Goal: Task Accomplishment & Management: Use online tool/utility

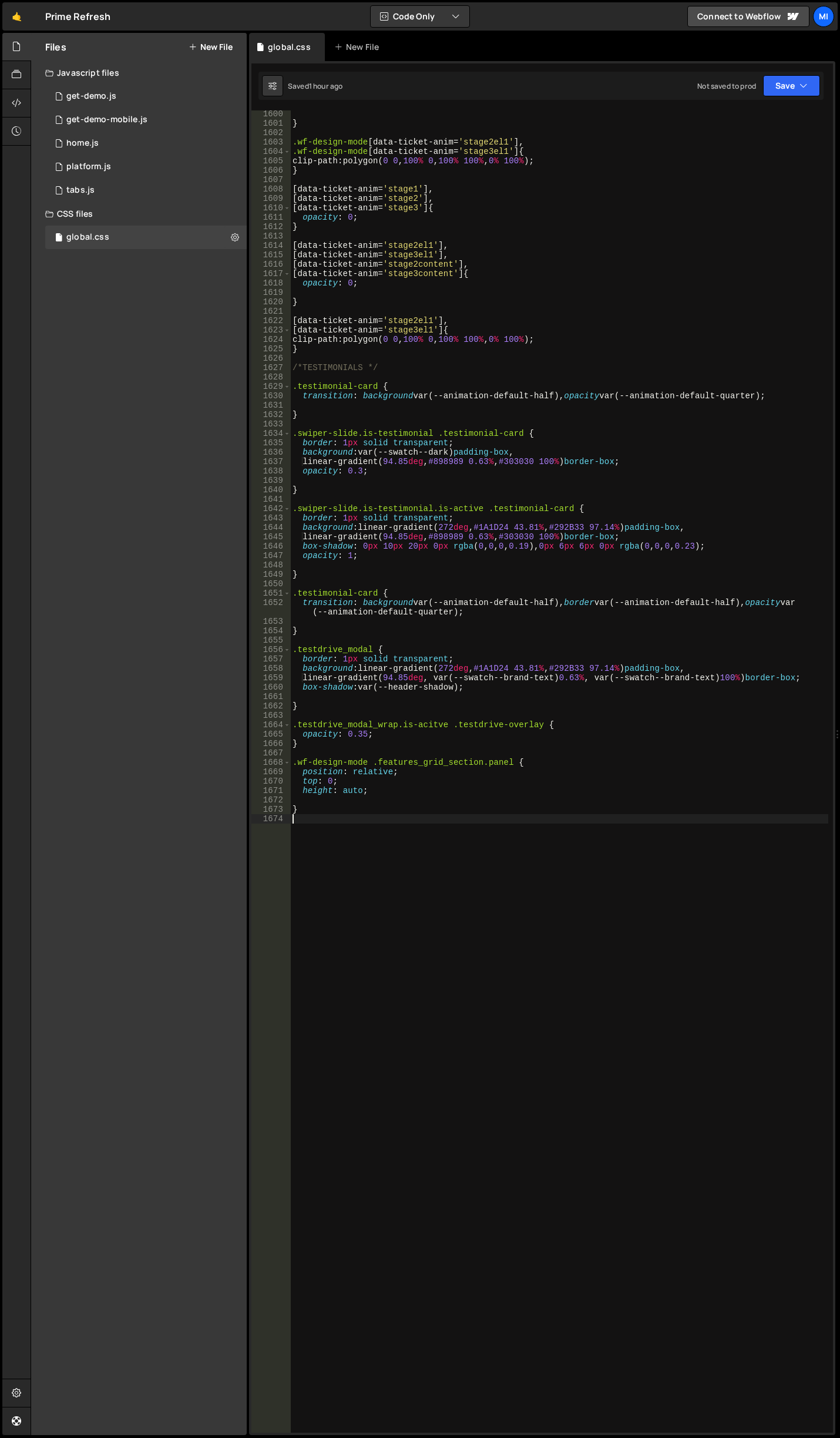
scroll to position [15416, 0]
type textarea ","
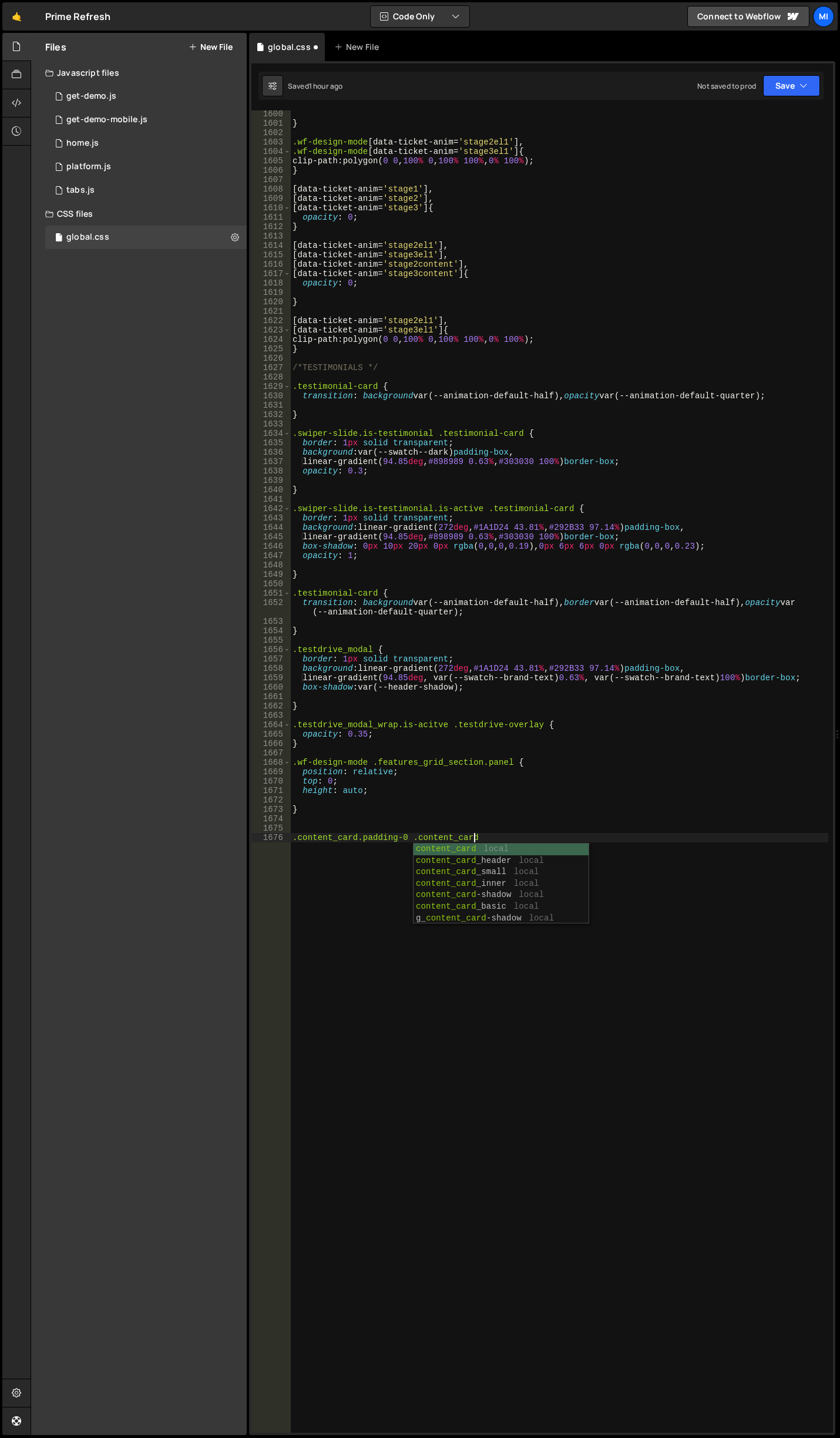
scroll to position [0, 13]
type textarea ".content_card.padding-0 .content_card_inner {}"
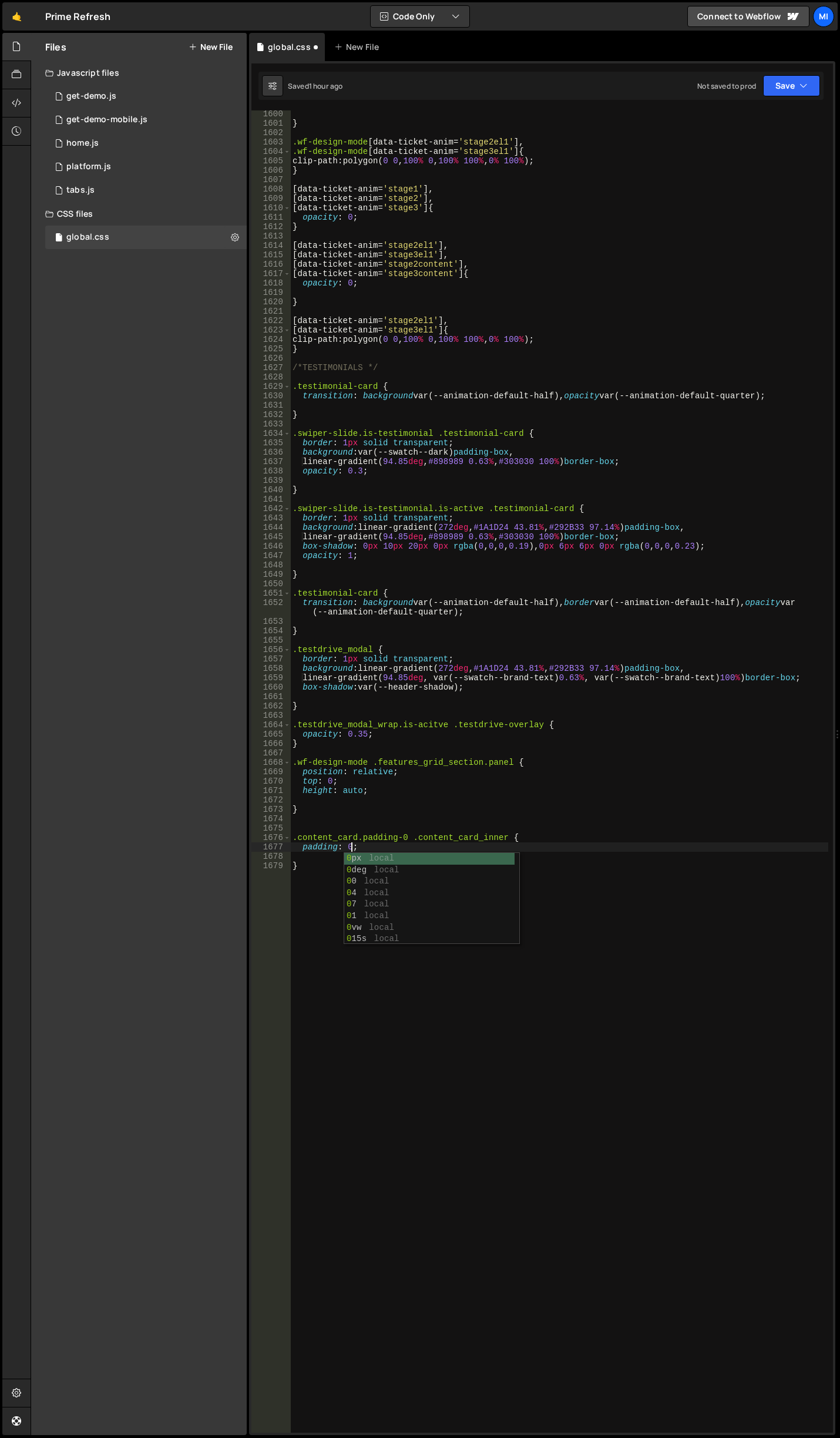
type textarea "padding: 0;"
type textarea "overflow: clip;"
drag, startPoint x: 381, startPoint y: 843, endPoint x: 267, endPoint y: 843, distance: 114.0
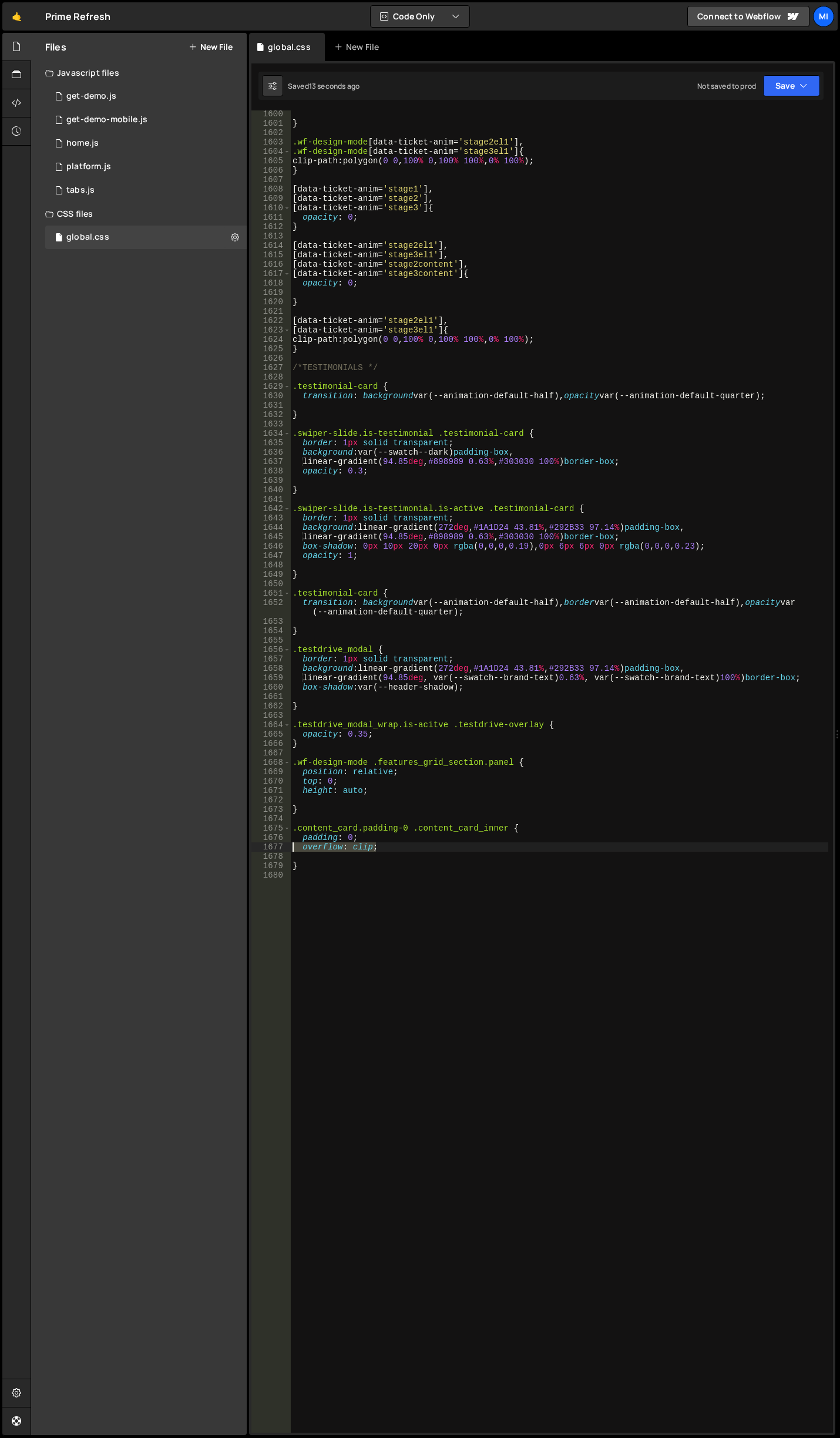
click at [267, 843] on div "1600 1601 1602 1603 1604 1605 1606 1607 1608 1609 1610 1611 1612 1613 1614 1615…" at bounding box center [543, 771] width 582 height 1322
type textarea "overflow: clip;"
drag, startPoint x: 372, startPoint y: 833, endPoint x: 283, endPoint y: 839, distance: 89.2
click at [283, 839] on div "1600 1601 1602 1603 1604 1605 1606 1607 1608 1609 1610 1611 1612 1613 1614 1615…" at bounding box center [543, 771] width 582 height 1322
type textarea "padding: 0;"
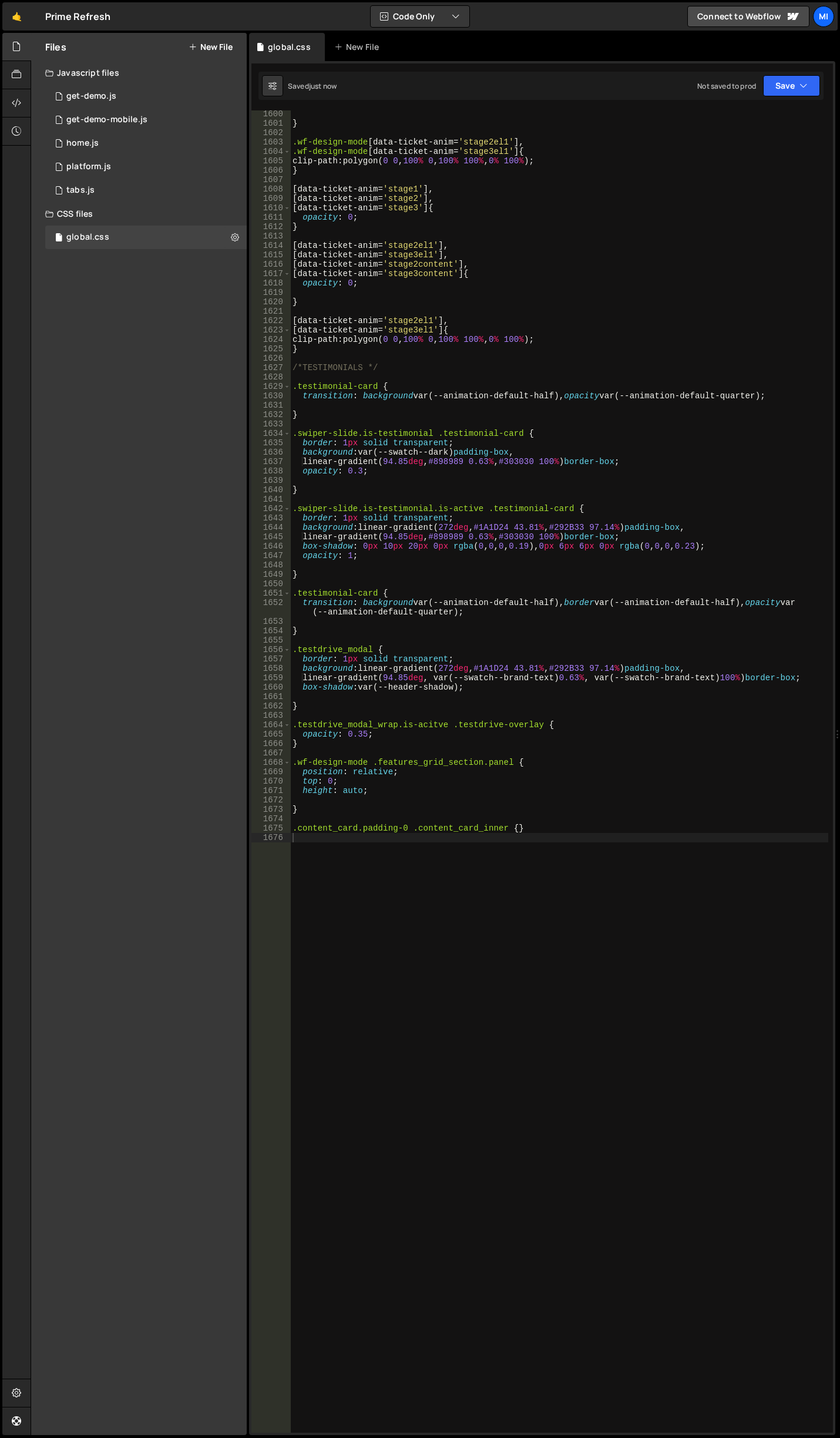
click at [564, 865] on div "} .wf-design-mode [ data-ticket-anim = ' stage2el1 ' ], .wf-design-mode [ data-…" at bounding box center [559, 780] width 538 height 1341
click at [353, 837] on div "} .wf-design-mode [ data-ticket-anim = ' stage2el1 ' ], .wf-design-mode [ data-…" at bounding box center [559, 771] width 538 height 1322
click at [352, 836] on div "} .wf-design-mode [ data-ticket-anim = ' stage2el1 ' ], .wf-design-mode [ data-…" at bounding box center [559, 780] width 538 height 1341
type textarea "padding: 2px;"
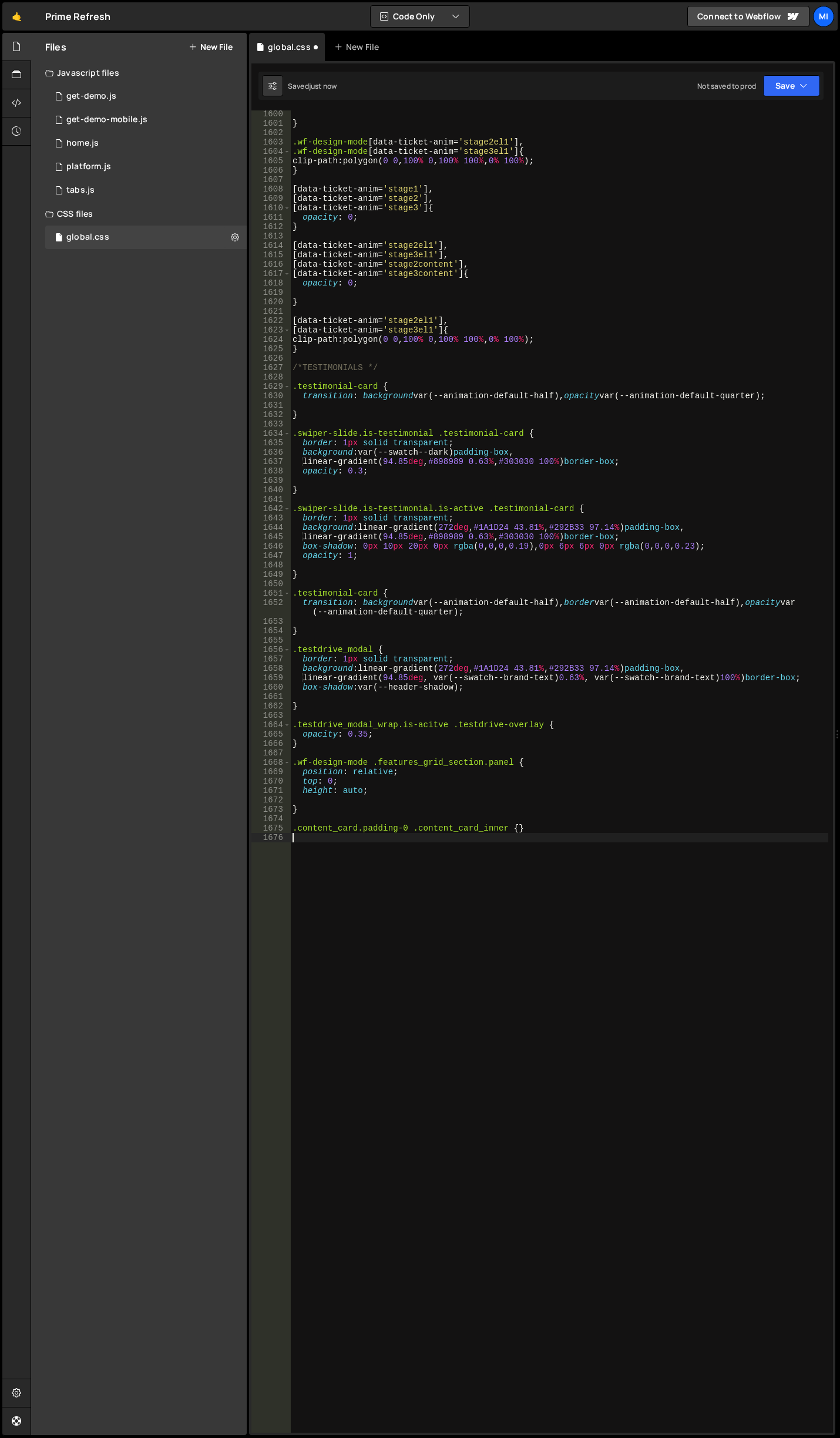
scroll to position [0, 0]
click at [345, 834] on div "} .wf-design-mode [ data-ticket-anim = ' stage2el1 ' ], .wf-design-mode [ data-…" at bounding box center [559, 780] width 538 height 1341
type textarea "padding: 3px;"
drag, startPoint x: 388, startPoint y: 842, endPoint x: 269, endPoint y: 842, distance: 119.0
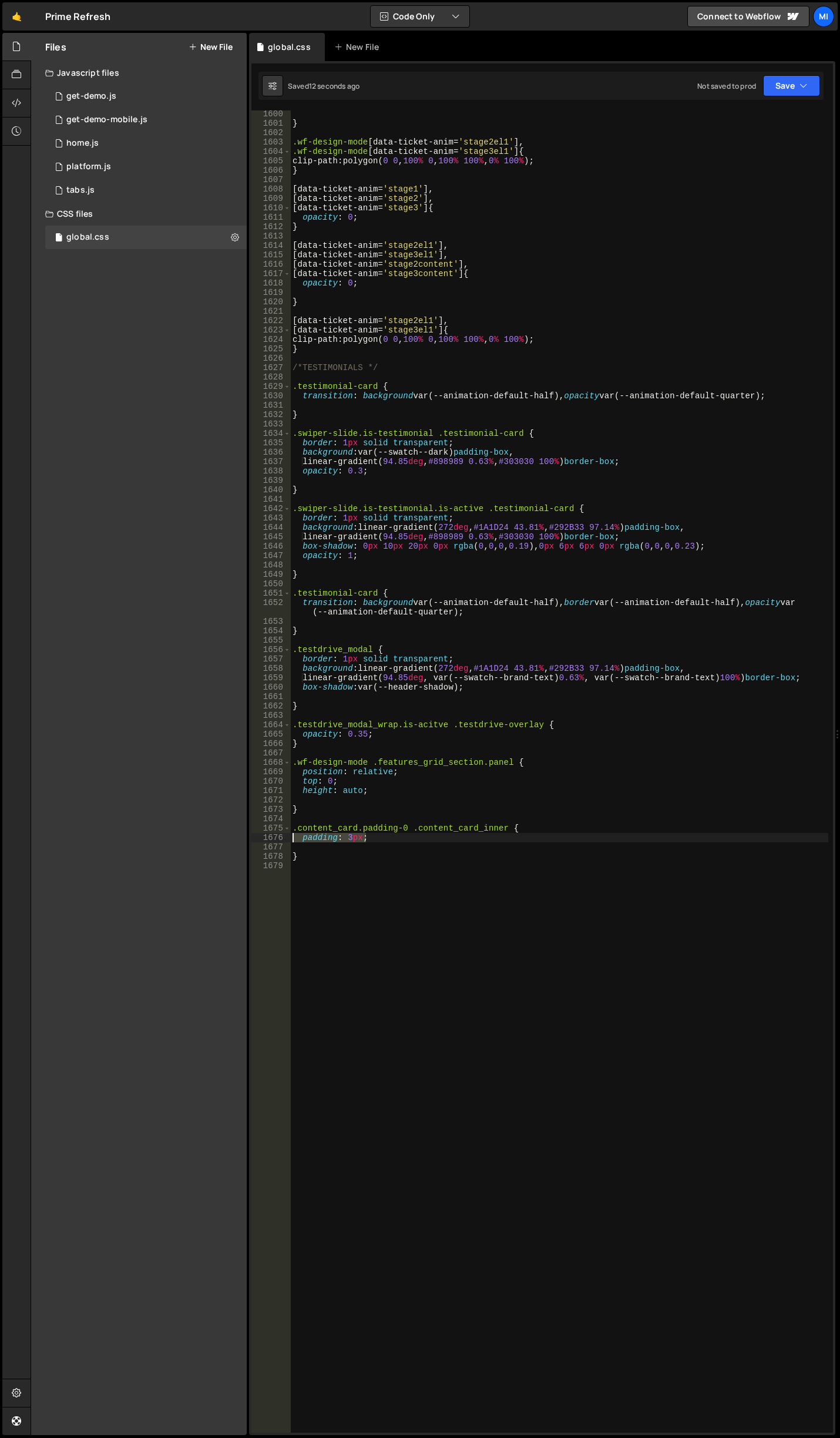
click at [269, 842] on div "padding: 3px; 1600 1601 1602 1603 1604 1605 1606 1607 1608 1609 1610 1611 1612 …" at bounding box center [543, 771] width 582 height 1322
click at [292, 862] on div "} .wf-design-mode [ data-ticket-anim = ' stage2el1 ' ], .wf-design-mode [ data-…" at bounding box center [559, 780] width 538 height 1341
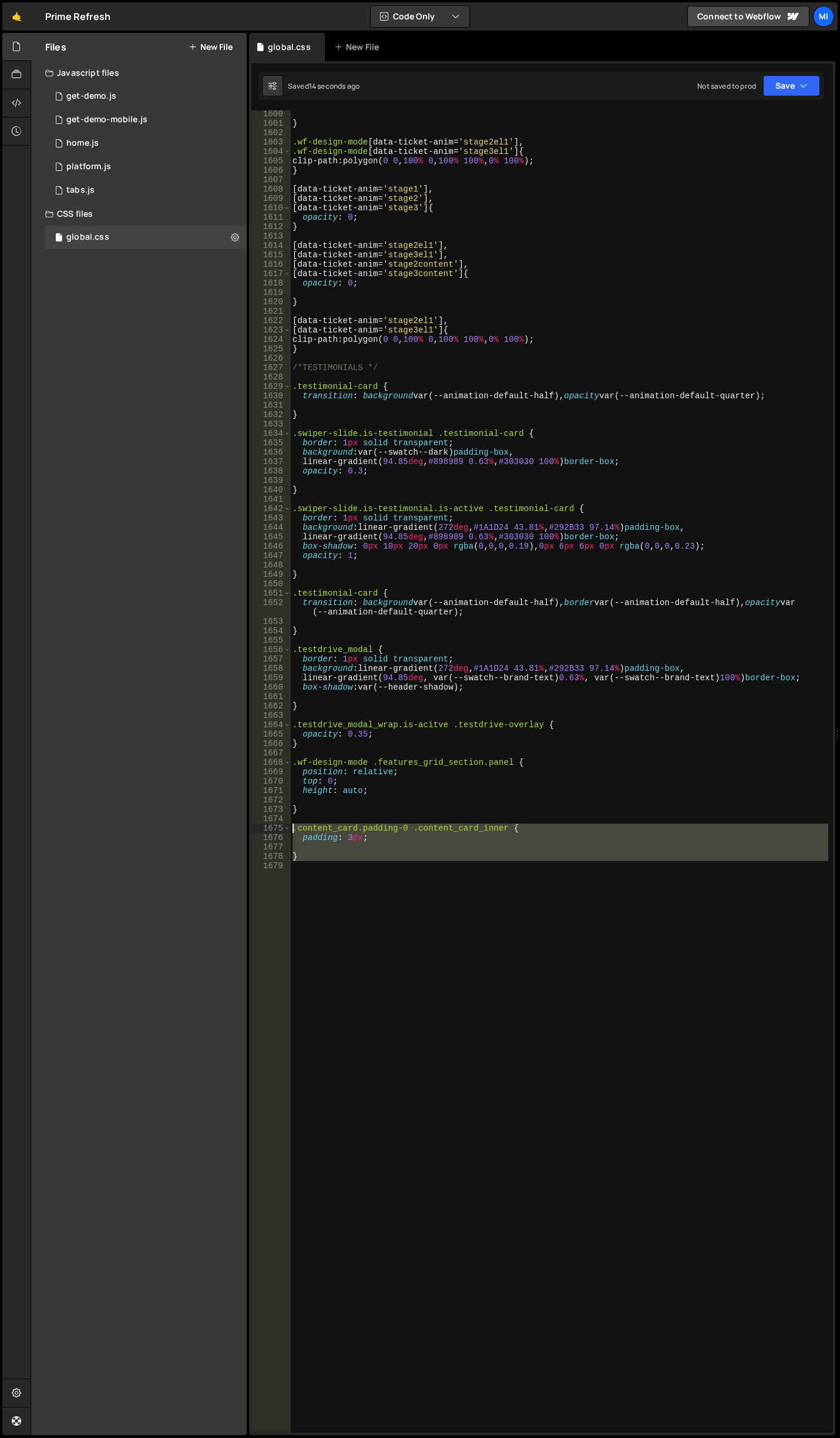
drag, startPoint x: 303, startPoint y: 861, endPoint x: 280, endPoint y: 823, distance: 44.4
click at [280, 823] on div "1600 1601 1602 1603 1604 1605 1606 1607 1608 1609 1610 1611 1612 1613 1614 1615…" at bounding box center [543, 771] width 582 height 1322
type textarea ".content_card.padding-0 .content_card_inner {"
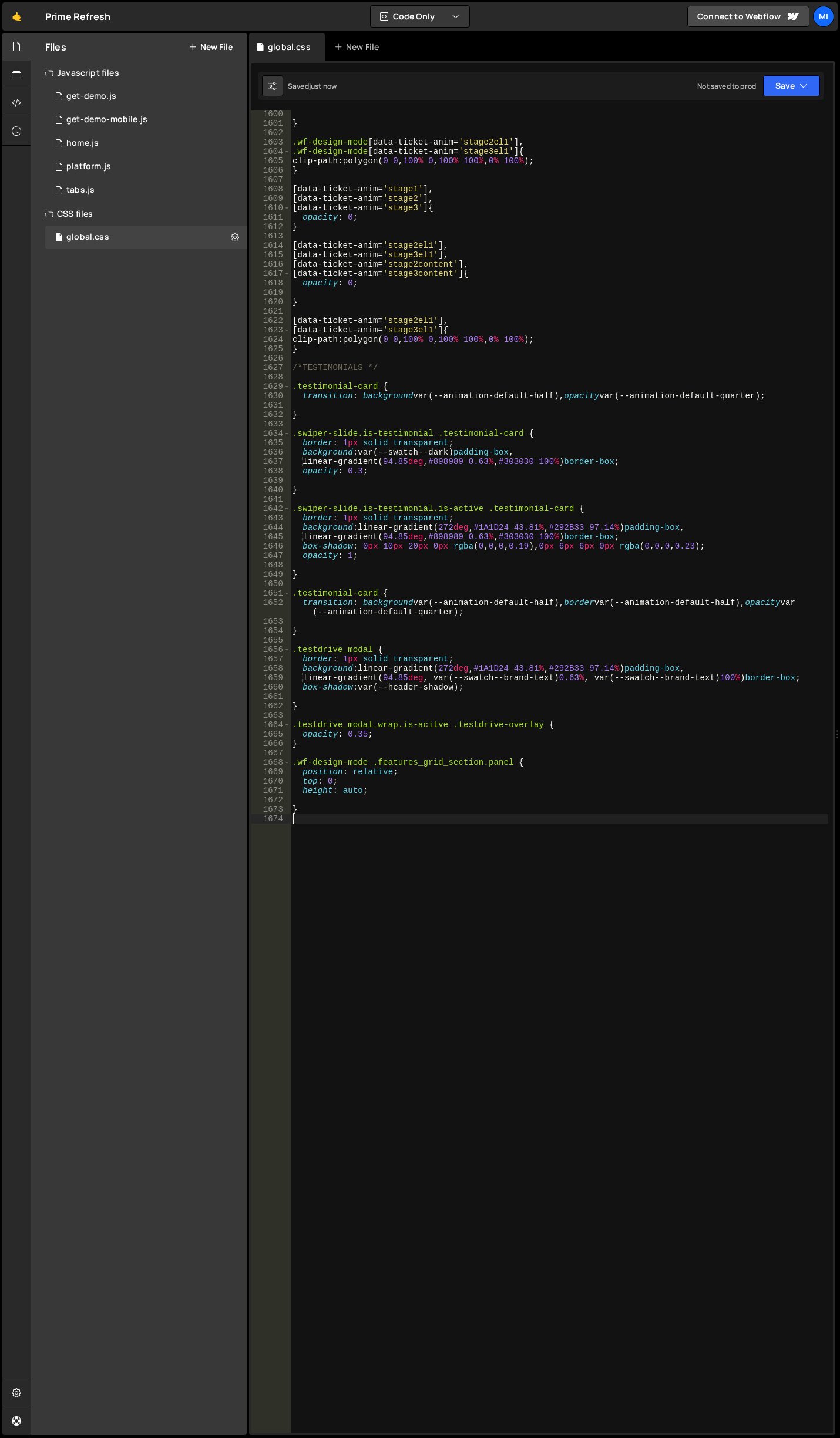
click at [389, 942] on div "} .wf-design-mode [ data-ticket-anim = ' stage2el1 ' ], .wf-design-mode [ data-…" at bounding box center [559, 780] width 538 height 1341
type textarea "}"
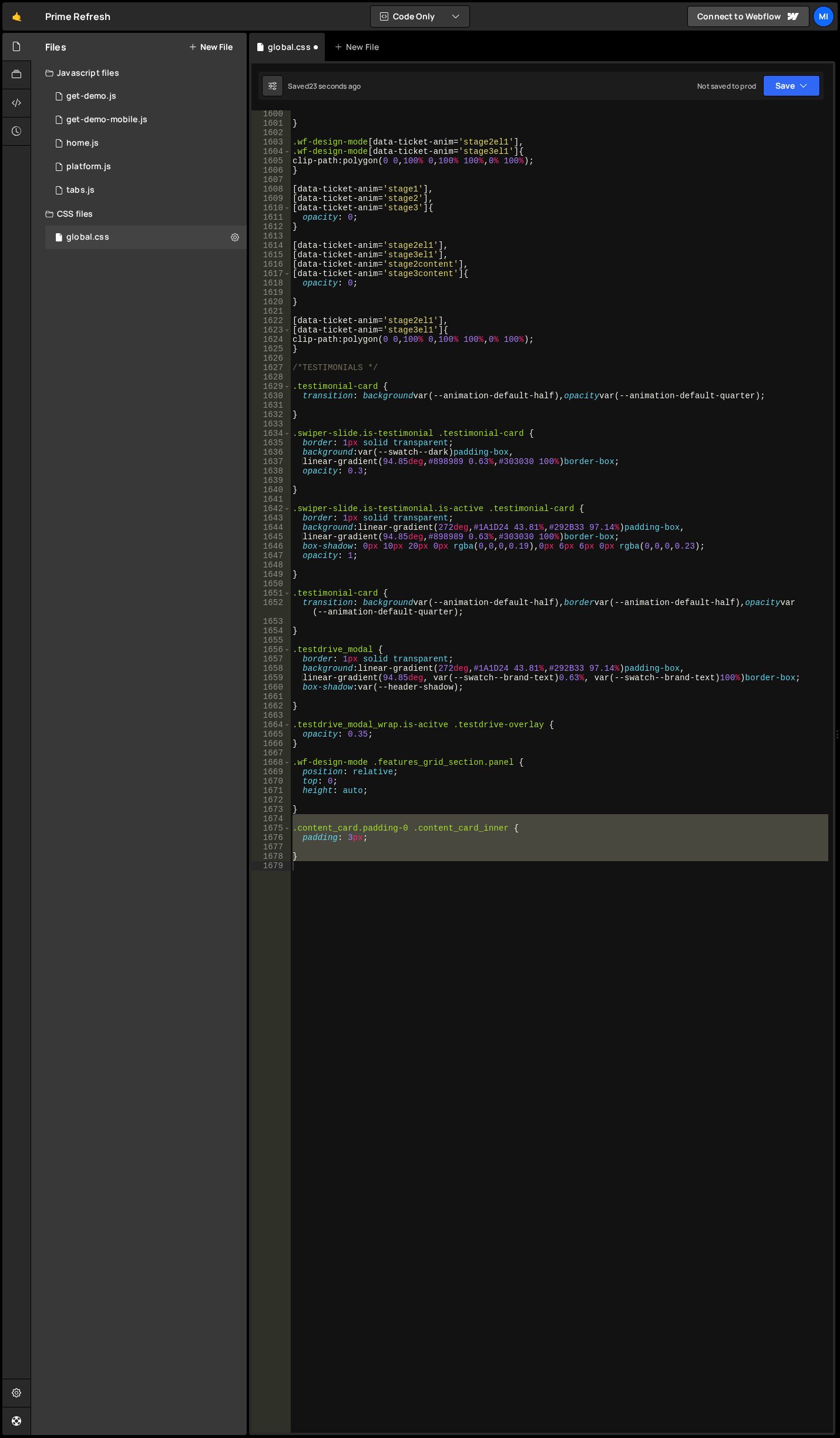
click at [587, 802] on div "} .wf-design-mode [ data-ticket-anim = ' stage2el1 ' ], .wf-design-mode [ data-…" at bounding box center [559, 780] width 538 height 1341
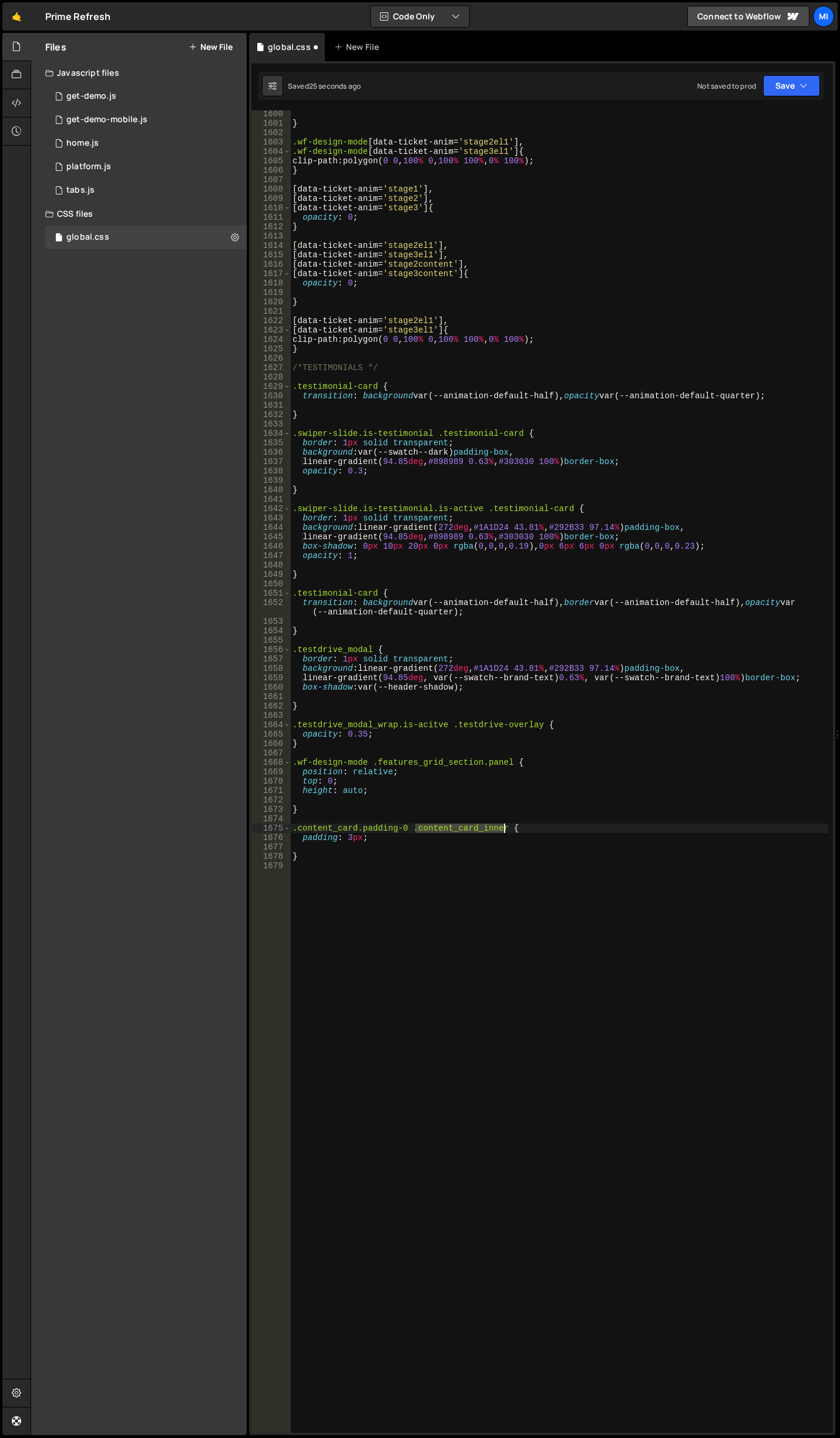
drag, startPoint x: 417, startPoint y: 828, endPoint x: 503, endPoint y: 828, distance: 86.0
click at [503, 828] on div "} .wf-design-mode [ data-ticket-anim = ' stage2el1 ' ], .wf-design-mode [ data-…" at bounding box center [559, 780] width 538 height 1341
paste textarea "-shadow"
drag, startPoint x: 353, startPoint y: 834, endPoint x: 360, endPoint y: 806, distance: 28.9
click at [353, 834] on div "} .wf-design-mode [ data-ticket-anim = ' stage2el1 ' ], .wf-design-mode [ data-…" at bounding box center [559, 780] width 538 height 1341
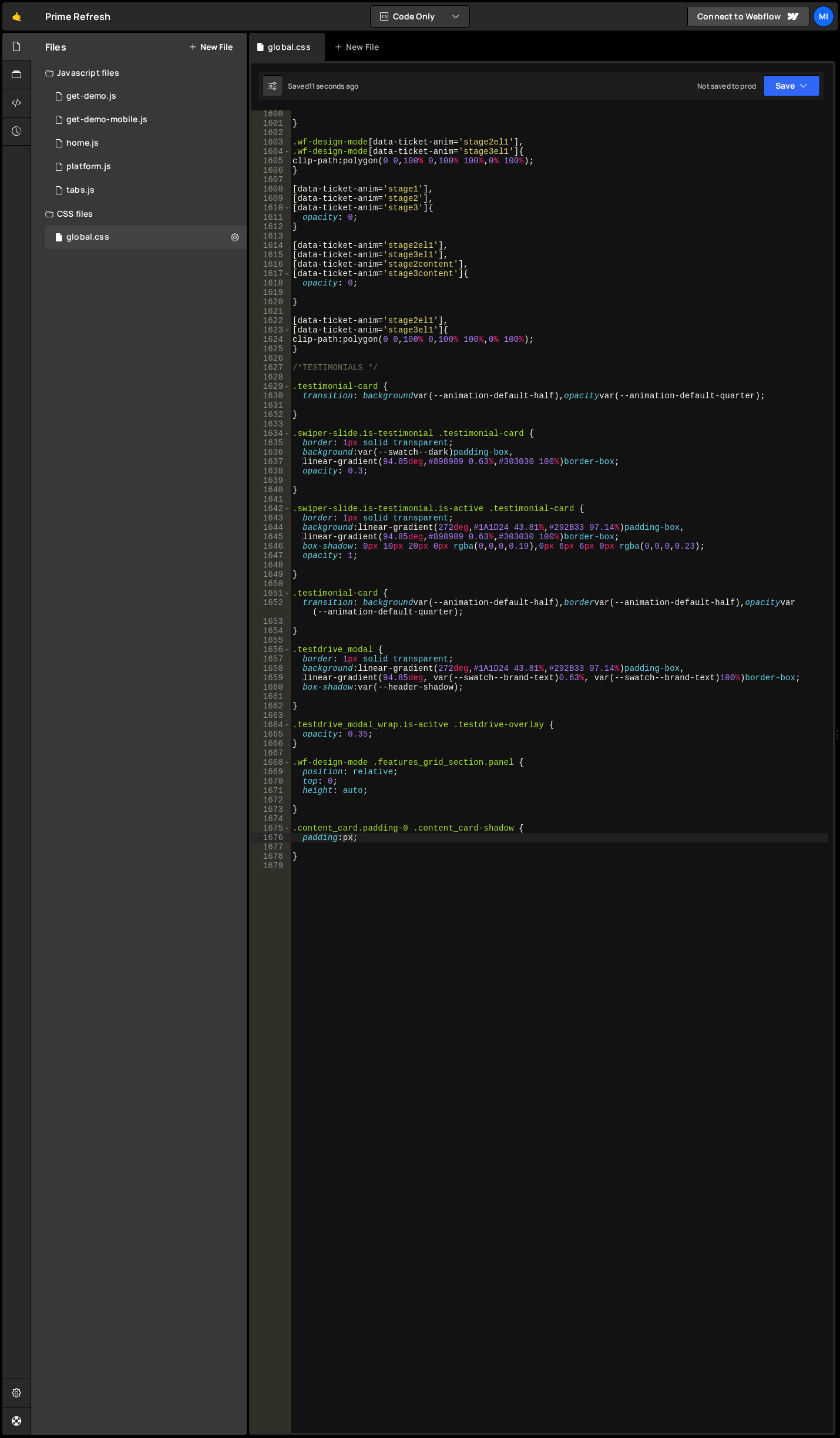
click at [345, 836] on div "} .wf-design-mode [ data-ticket-anim = ' stage2el1 ' ], .wf-design-mode [ data-…" at bounding box center [559, 780] width 538 height 1341
click at [361, 830] on div "} .wf-design-mode [ data-ticket-anim = ' stage2el1 ' ], .wf-design-mode [ data-…" at bounding box center [559, 780] width 538 height 1341
click at [362, 839] on div "} .wf-design-mode [ data-ticket-anim = ' stage2el1 ' ], .wf-design-mode [ data-…" at bounding box center [559, 780] width 538 height 1341
type textarea "padding: 0;"
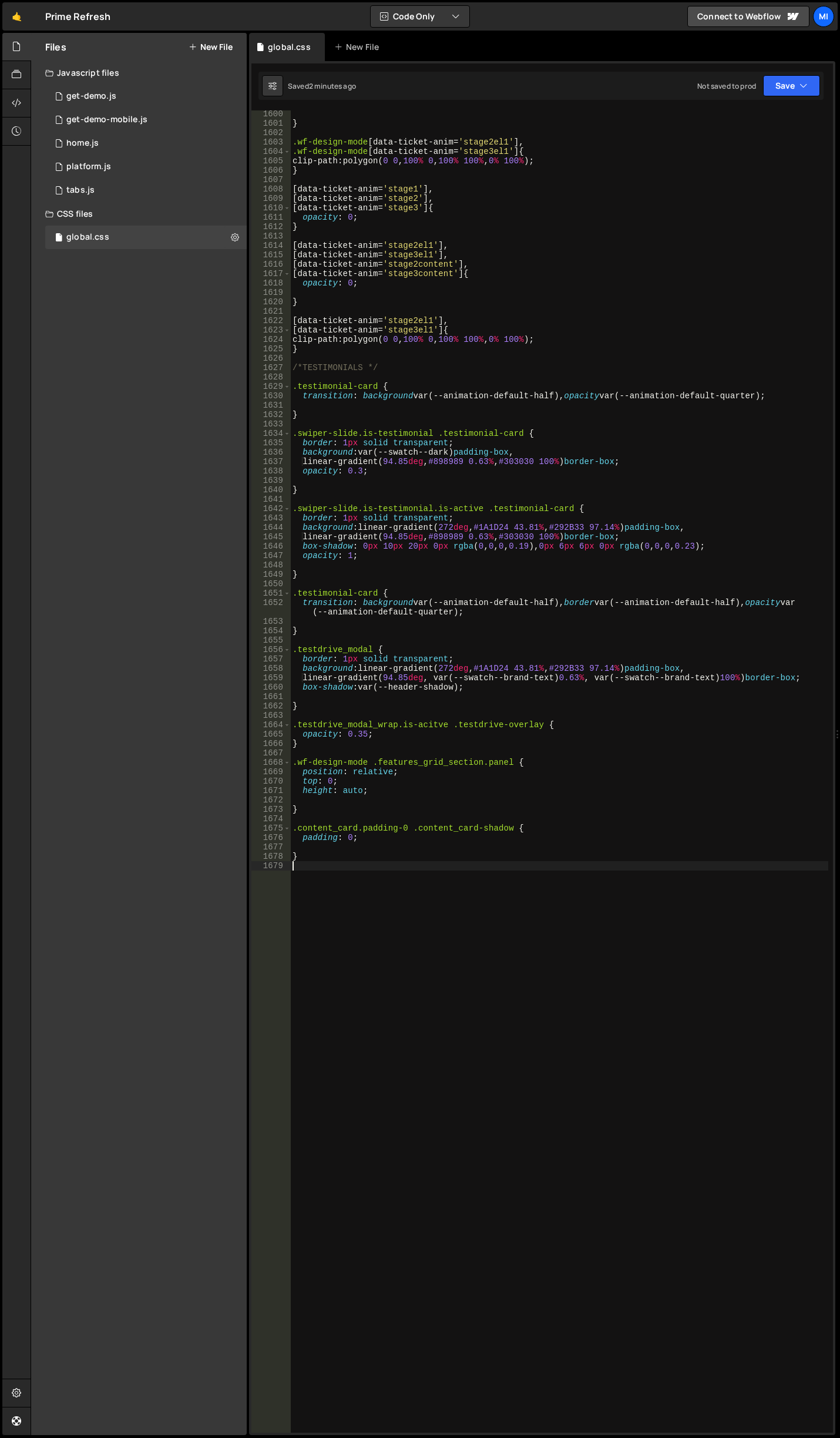
click at [531, 1121] on div "} .wf-design-mode [ data-ticket-anim = ' stage2el1 ' ], .wf-design-mode [ data-…" at bounding box center [559, 780] width 538 height 1341
type textarea "."
type textarea ".transform-center {}"
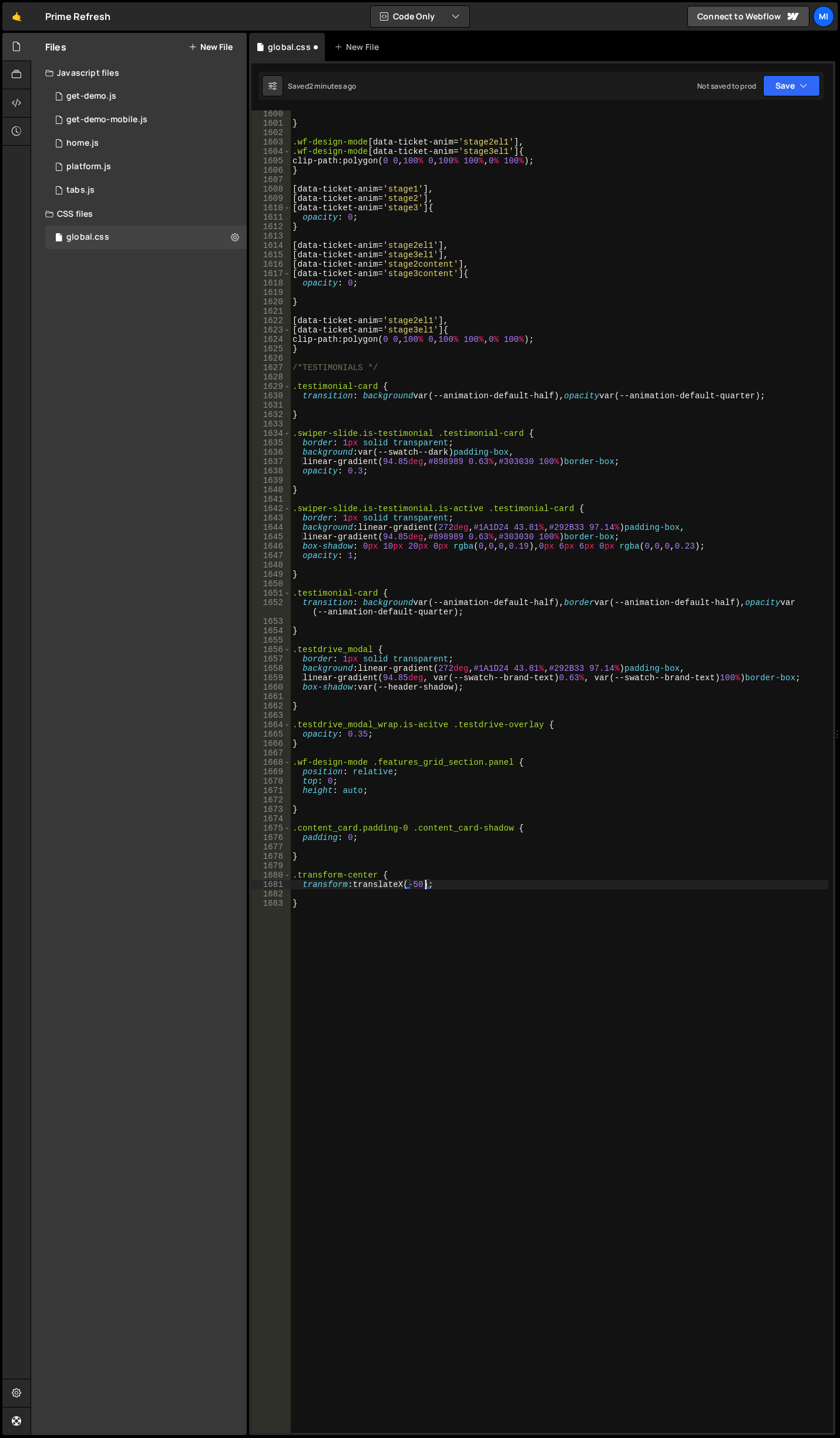
type textarea "transform: translateX(-50%);"
type textarea "t"
drag, startPoint x: 377, startPoint y: 873, endPoint x: 300, endPoint y: 874, distance: 77.0
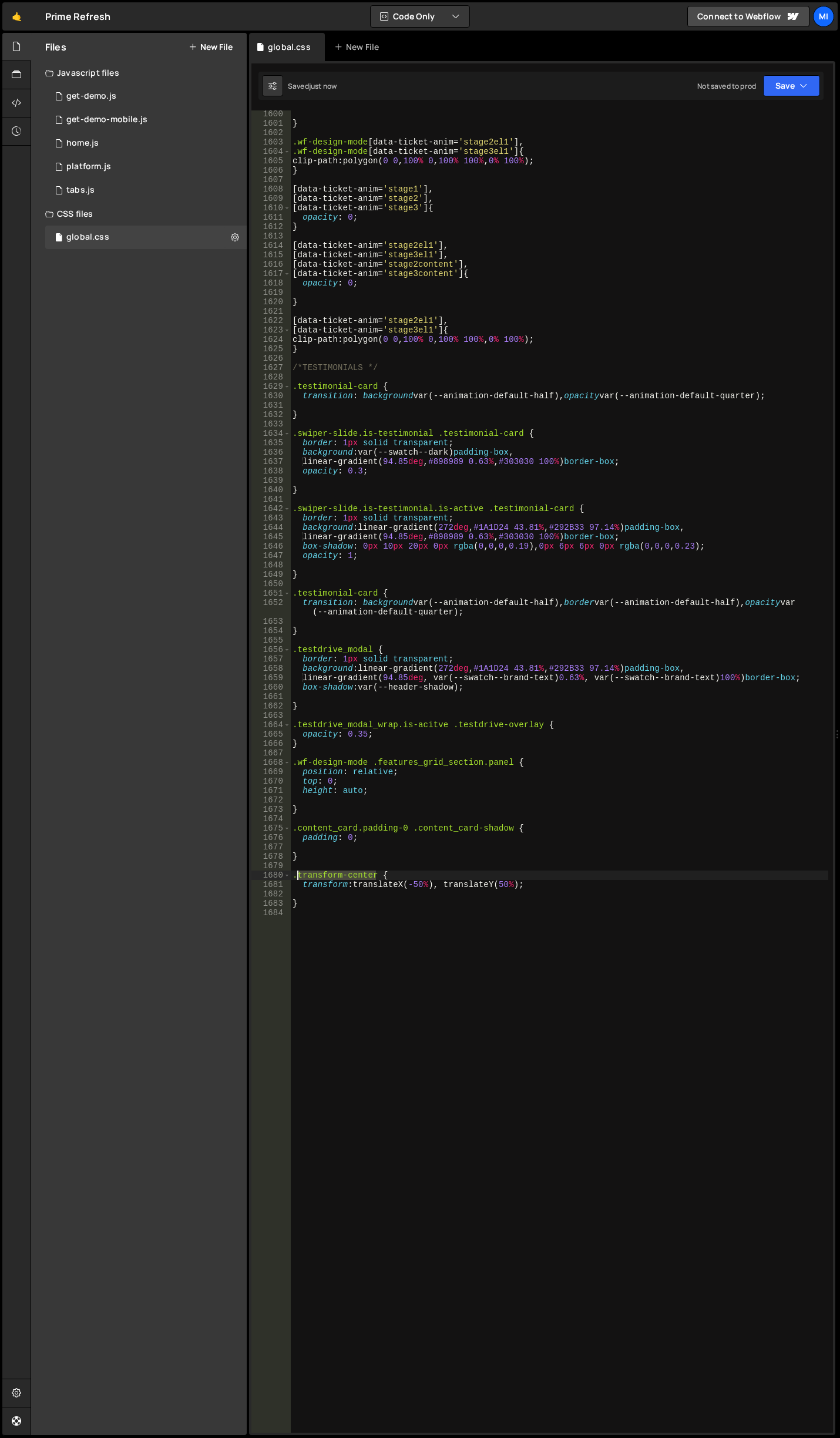
click at [300, 874] on div "} .wf-design-mode [ data-ticket-anim = ' stage2el1 ' ], .wf-design-mode [ data-…" at bounding box center [559, 780] width 538 height 1341
type textarea ".transform-center {"
click at [486, 948] on div "} .wf-design-mode [ data-ticket-anim = ' stage2el1 ' ], .wf-design-mode [ data-…" at bounding box center [559, 780] width 538 height 1341
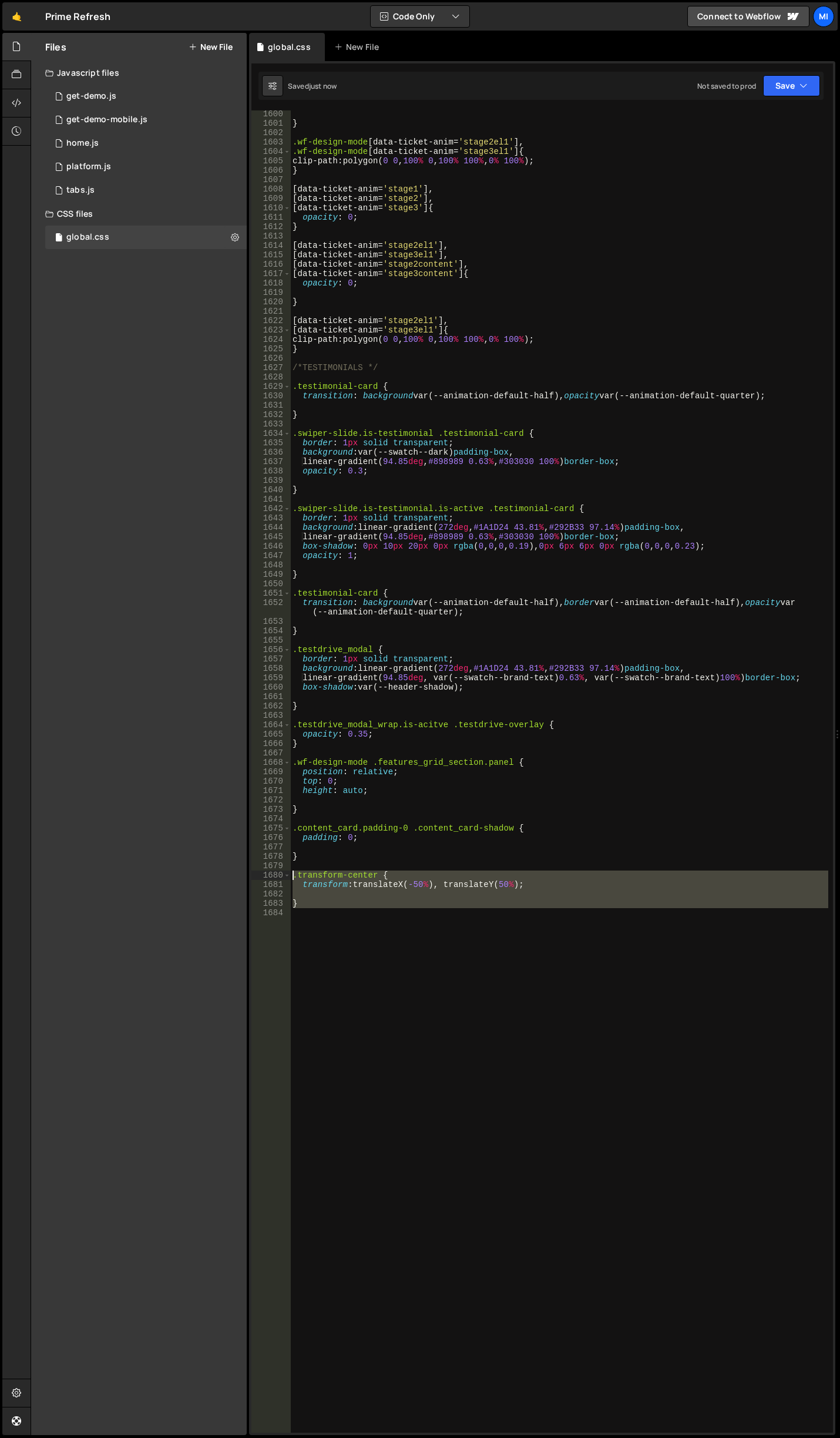
drag, startPoint x: 411, startPoint y: 913, endPoint x: 260, endPoint y: 872, distance: 156.5
click at [260, 872] on div "1600 1601 1602 1603 1604 1605 1606 1607 1608 1609 1610 1611 1612 1613 1614 1615…" at bounding box center [543, 771] width 582 height 1322
click at [500, 884] on div "} .wf-design-mode [ data-ticket-anim = ' stage2el1 ' ], .wf-design-mode [ data-…" at bounding box center [559, 771] width 538 height 1322
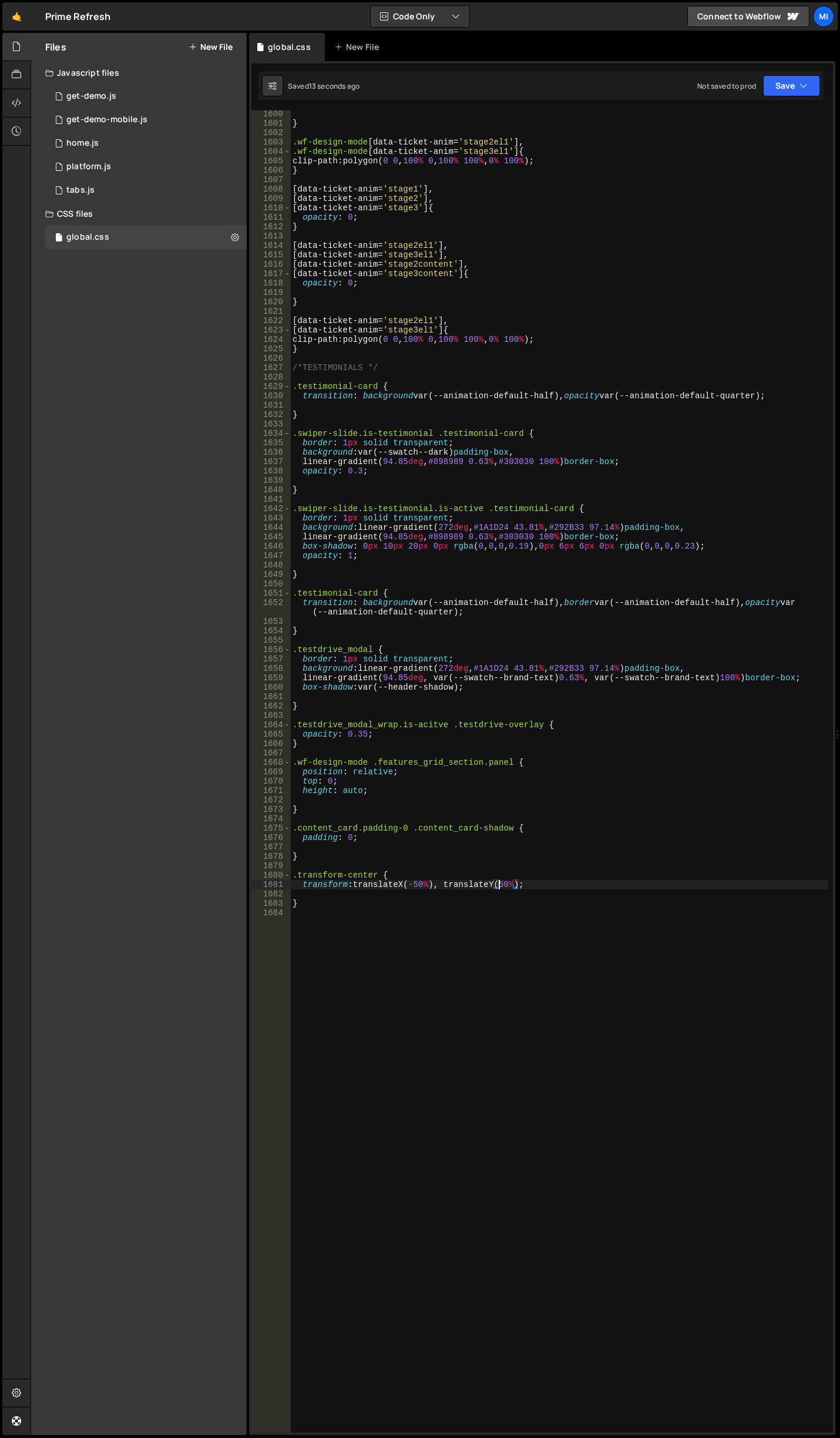
scroll to position [0, 15]
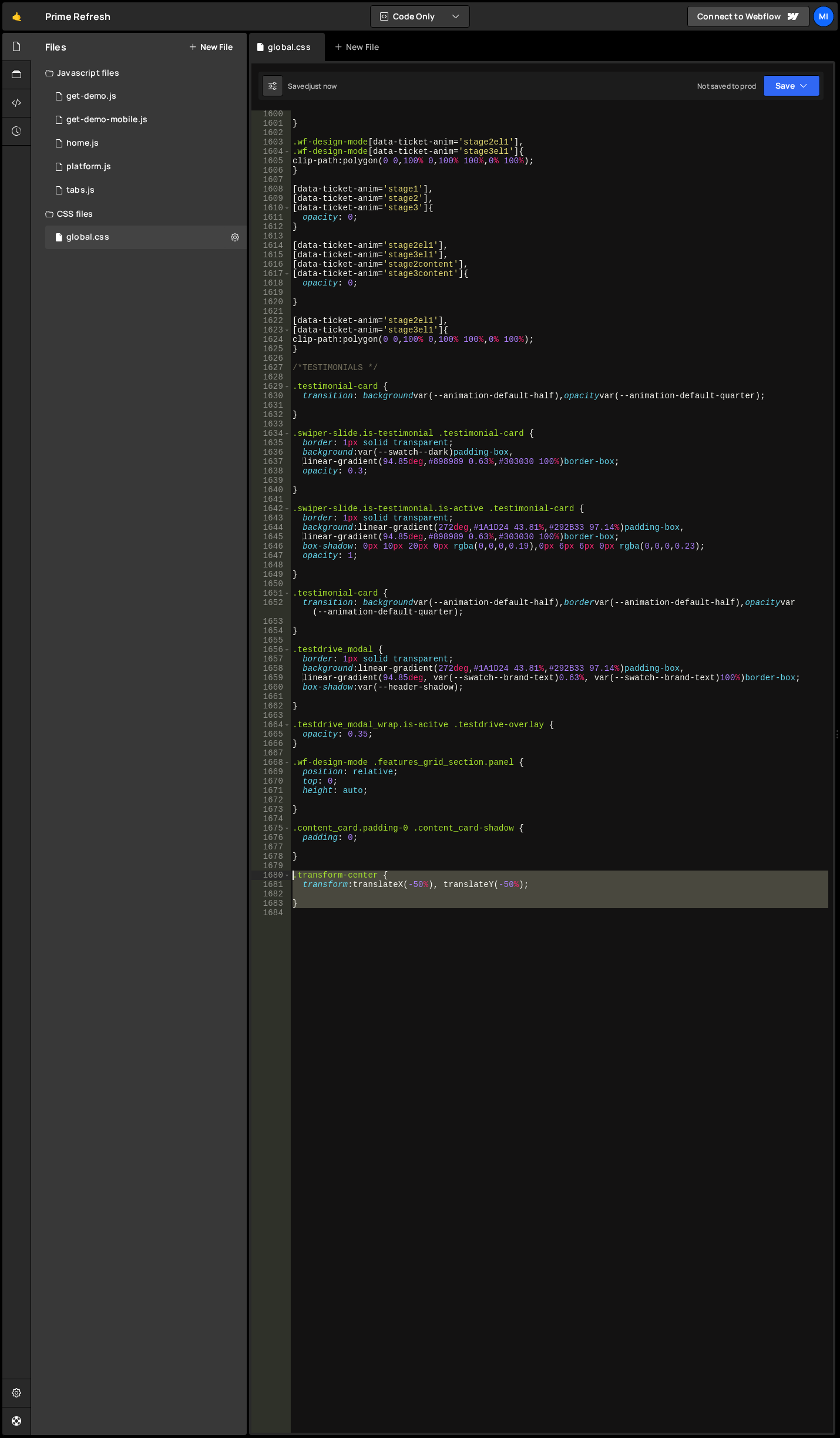
drag, startPoint x: 334, startPoint y: 931, endPoint x: 270, endPoint y: 876, distance: 84.4
click at [270, 876] on div "transform: translateX(-50%), translateY(-50%); 1600 1601 1602 1603 1604 1605 16…" at bounding box center [543, 771] width 582 height 1322
type textarea ".transform-center { transform: translateX(-50%), translateY(-50%);"
drag, startPoint x: 483, startPoint y: 940, endPoint x: 494, endPoint y: 927, distance: 17.0
click at [484, 940] on div "} .wf-design-mode [ data-ticket-anim = ' stage2el1 ' ], .wf-design-mode [ data-…" at bounding box center [559, 780] width 538 height 1341
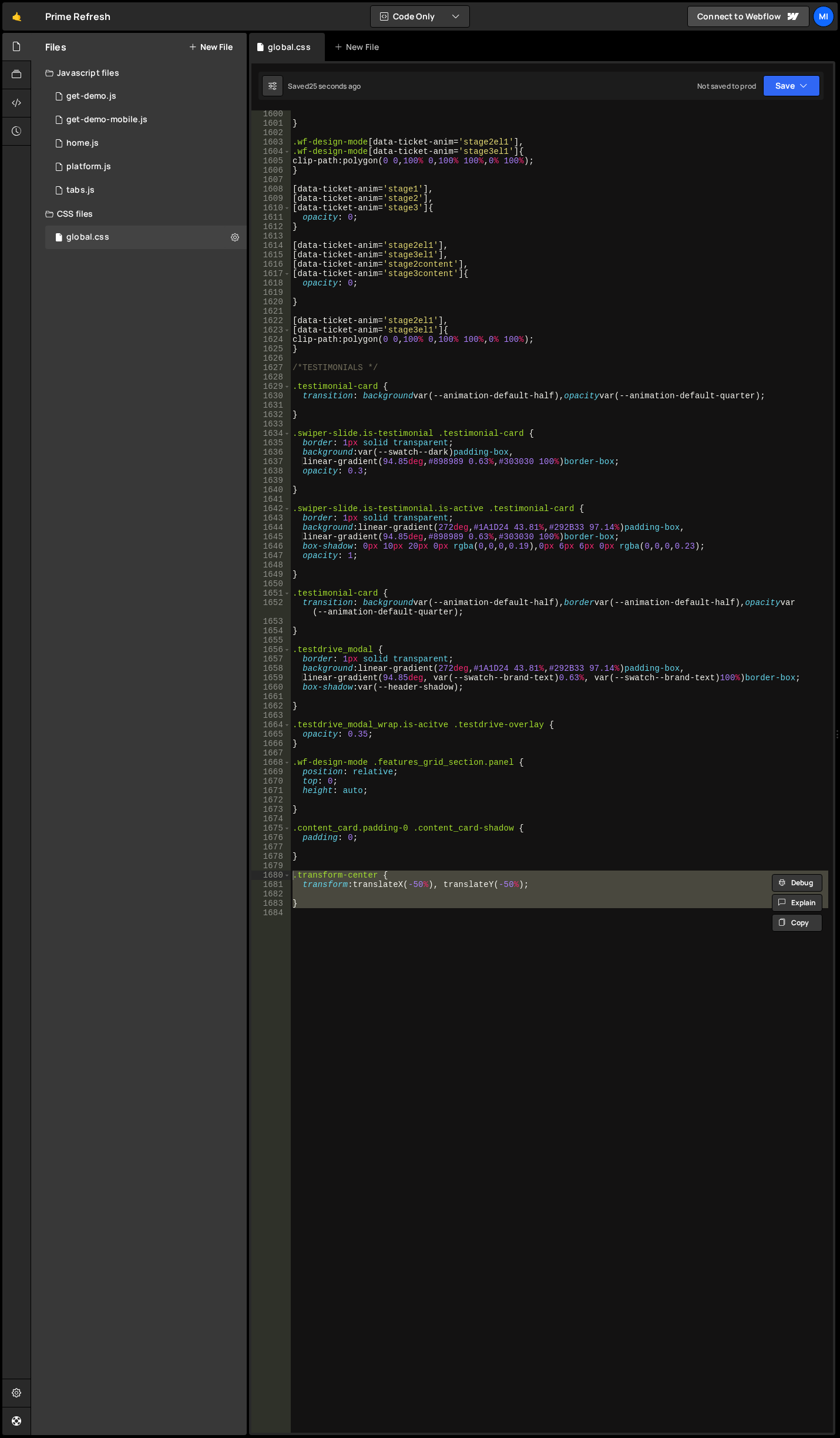
scroll to position [0, 0]
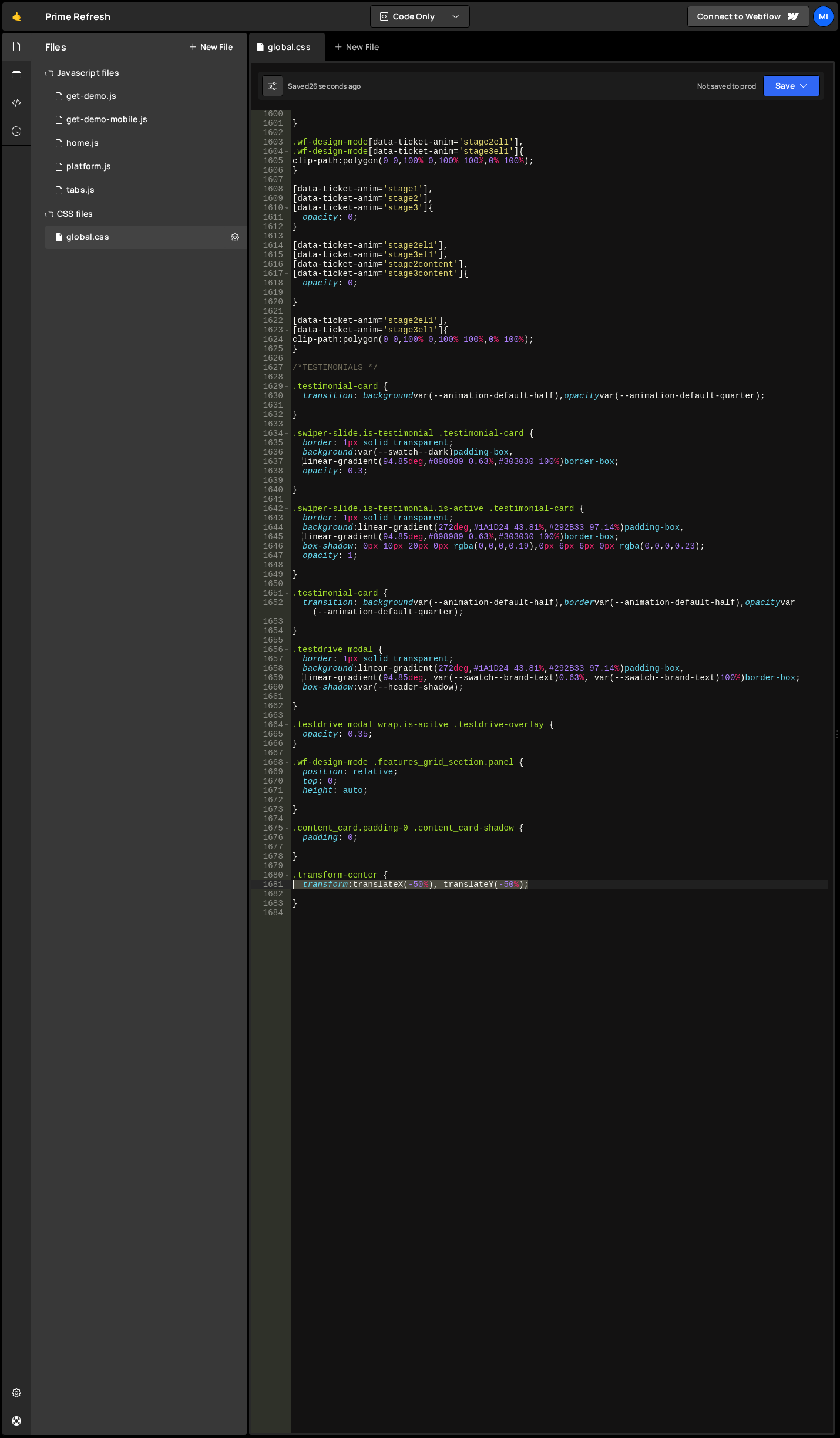
drag, startPoint x: 535, startPoint y: 887, endPoint x: 238, endPoint y: 885, distance: 297.0
click at [238, 885] on div "Files New File Javascript files 0 get-demo.js 0 0 get-demo-mobile.js 0 0 home.j…" at bounding box center [435, 735] width 810 height 1403
type textarea "transform: translateX(-50%), translateY(-50%);"
paste textarea
